Goal: Navigation & Orientation: Find specific page/section

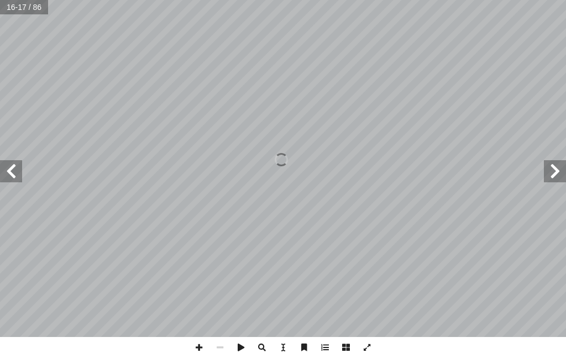
click at [8, 173] on span at bounding box center [11, 171] width 22 height 22
click at [17, 171] on span at bounding box center [11, 171] width 22 height 22
click at [555, 172] on span at bounding box center [555, 171] width 22 height 22
click at [550, 165] on span at bounding box center [555, 171] width 22 height 22
click at [545, 176] on span at bounding box center [555, 171] width 22 height 22
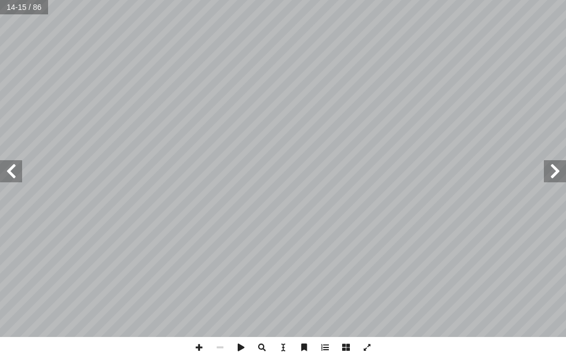
click at [548, 170] on span at bounding box center [555, 171] width 22 height 22
